Goal: Check status: Check status

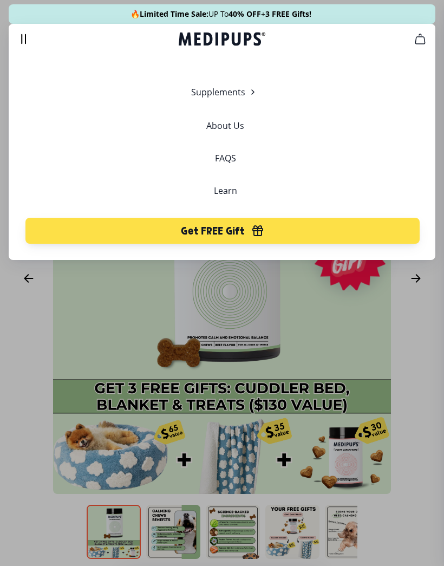
click at [224, 158] on link "FAQS" at bounding box center [225, 158] width 21 height 11
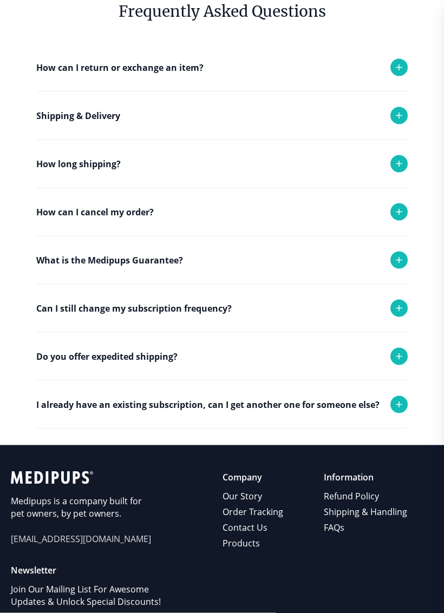
scroll to position [76, 0]
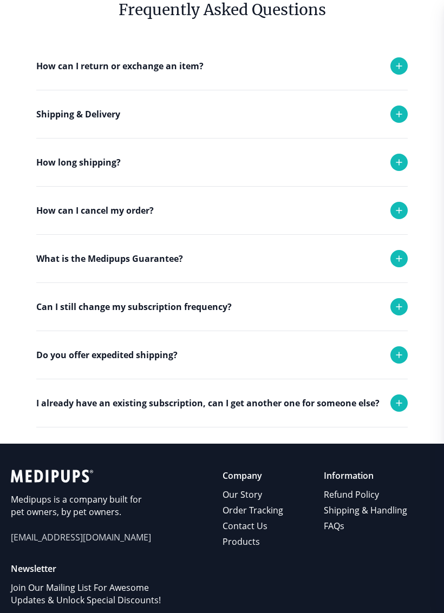
click at [395, 111] on icon at bounding box center [398, 114] width 13 height 13
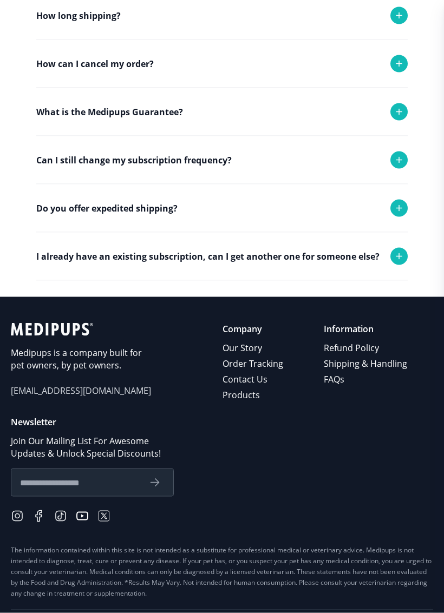
scroll to position [378, 0]
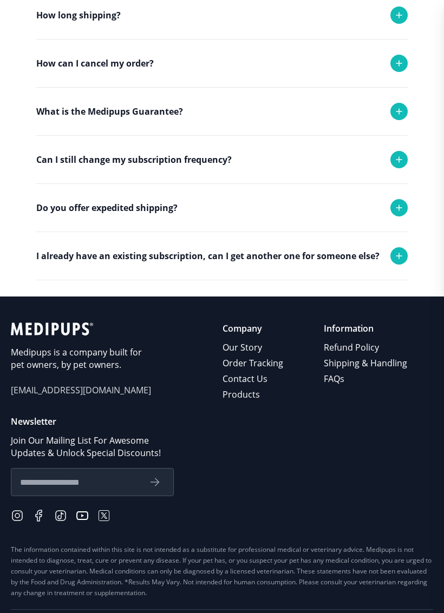
click at [91, 397] on div "Medipups is a company built for pet owners, by pet owners. [EMAIL_ADDRESS][DOMA…" at bounding box center [81, 363] width 141 height 80
click at [74, 394] on span "[EMAIL_ADDRESS][DOMAIN_NAME]" at bounding box center [81, 390] width 141 height 12
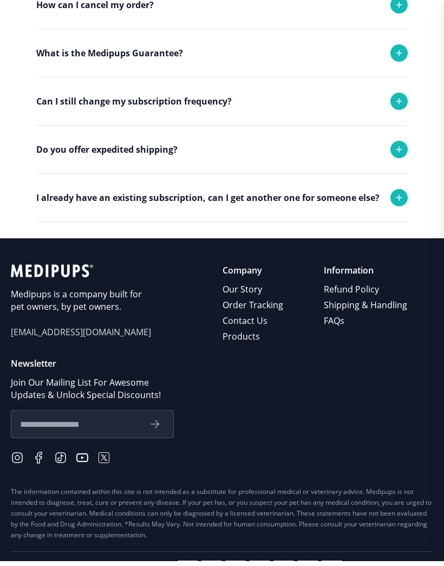
scroll to position [437, 0]
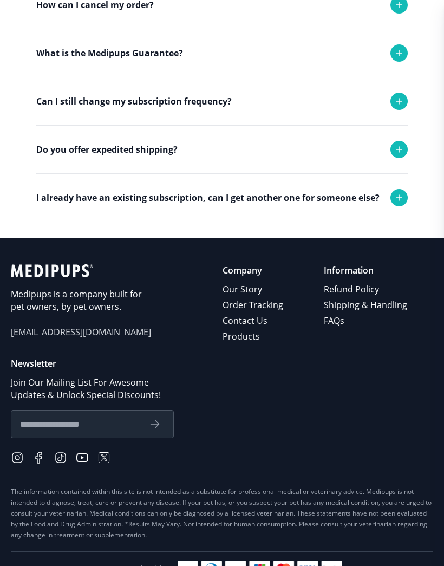
click at [285, 302] on link "Order Tracking" at bounding box center [253, 305] width 62 height 16
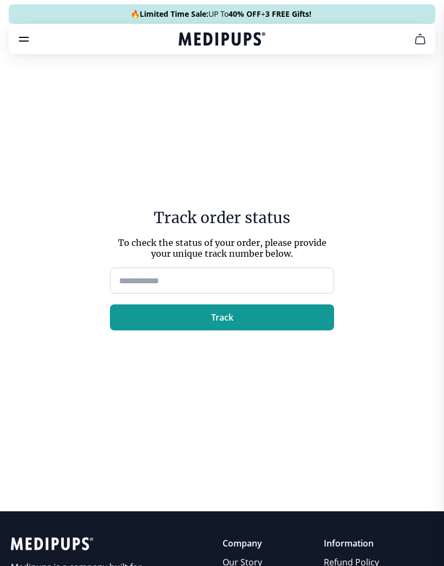
click at [299, 276] on input at bounding box center [222, 280] width 224 height 26
click at [353, 260] on main "Track order status To check the status of your order, please provide your uniqu…" at bounding box center [222, 274] width 444 height 474
click at [24, 36] on icon "burger-menu" at bounding box center [23, 38] width 13 height 13
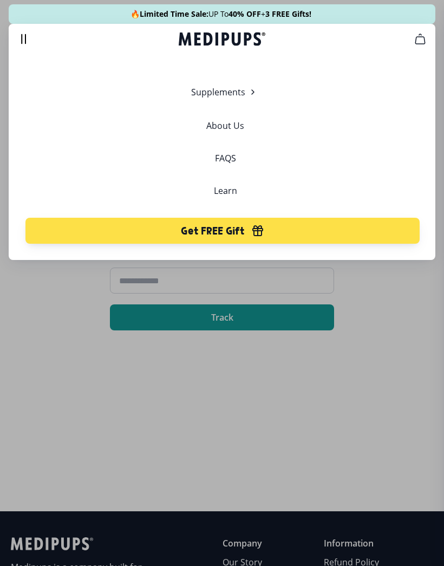
click at [232, 127] on link "About Us" at bounding box center [225, 125] width 38 height 11
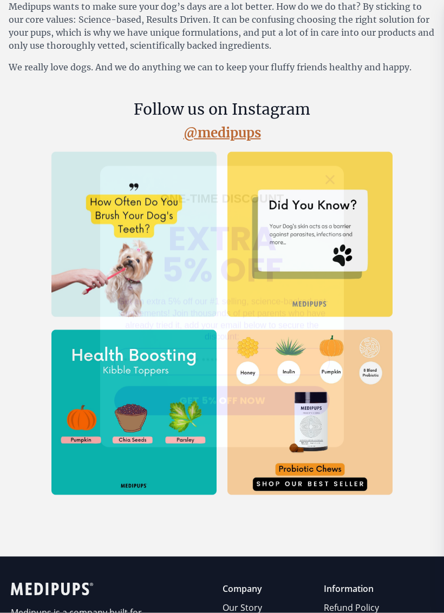
scroll to position [172, 0]
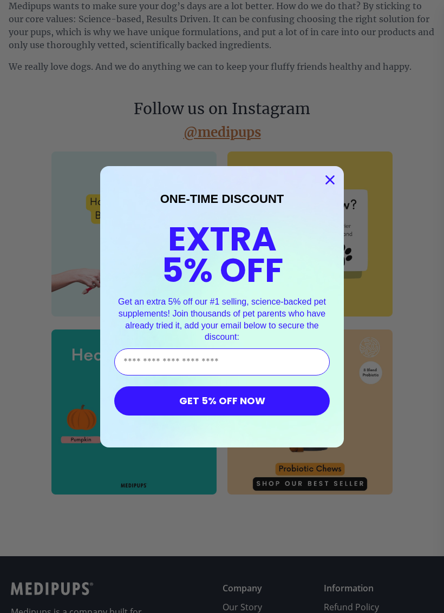
type input "**********"
click at [285, 405] on button "GET 5% OFF NOW" at bounding box center [221, 400] width 215 height 29
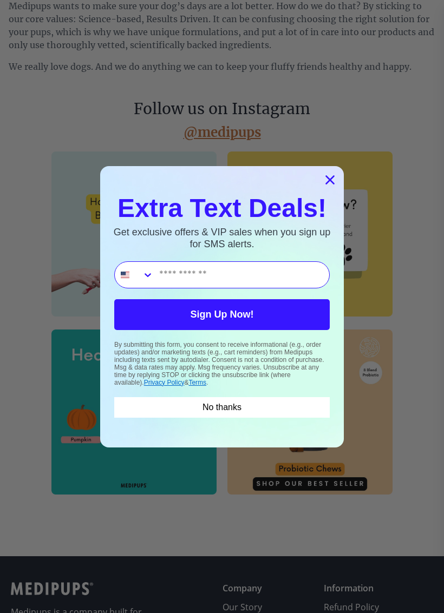
click at [207, 277] on input "Phone Number" at bounding box center [241, 275] width 175 height 26
type input "**********"
click at [276, 313] on button "Sign Up Now!" at bounding box center [221, 314] width 215 height 31
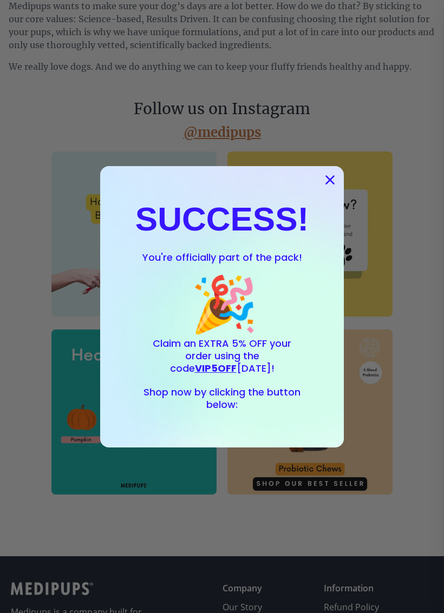
click at [237, 362] on span "VIP5OFF" at bounding box center [216, 369] width 42 height 14
click at [331, 179] on icon "Close dialog" at bounding box center [330, 180] width 8 height 8
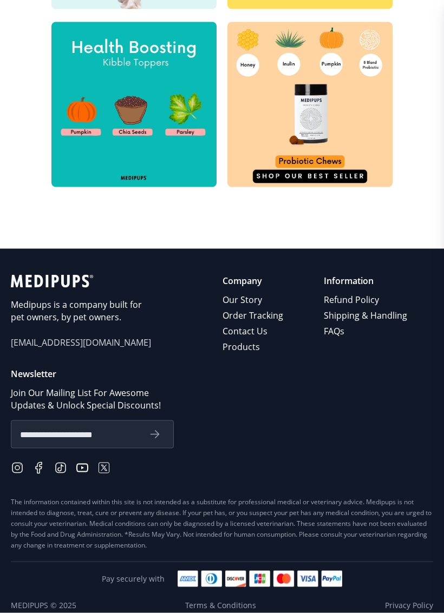
scroll to position [486, 0]
